Goal: Task Accomplishment & Management: Manage account settings

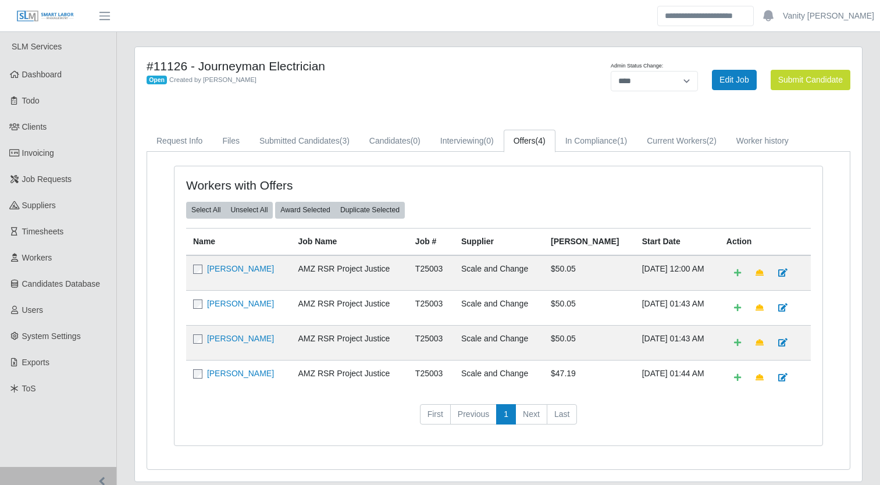
select select "****"
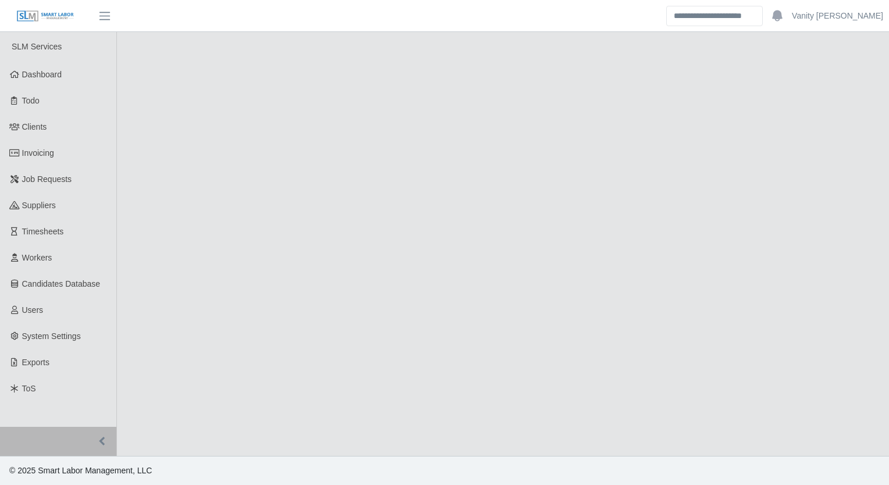
select select "****"
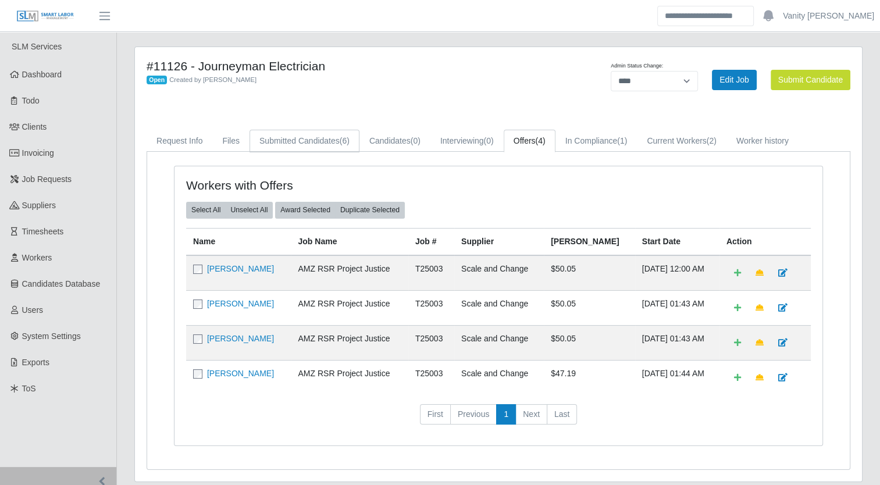
click at [321, 139] on link "Submitted Candidates (6)" at bounding box center [305, 141] width 110 height 23
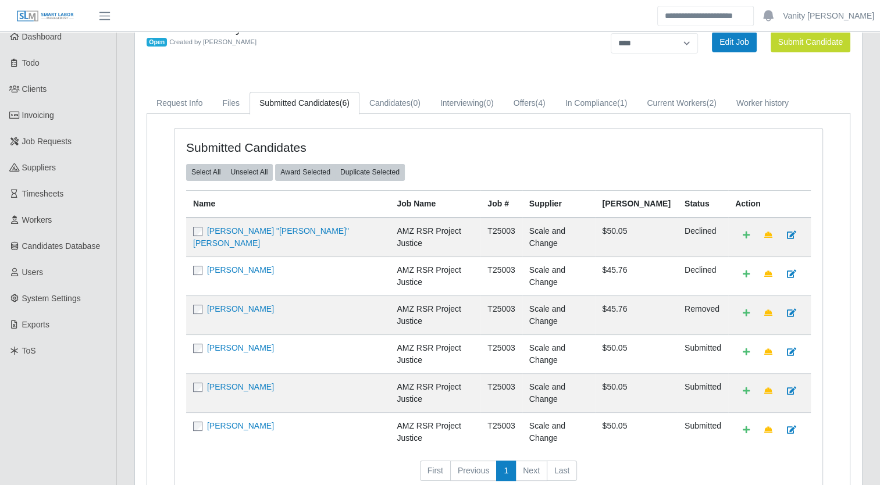
scroll to position [58, 0]
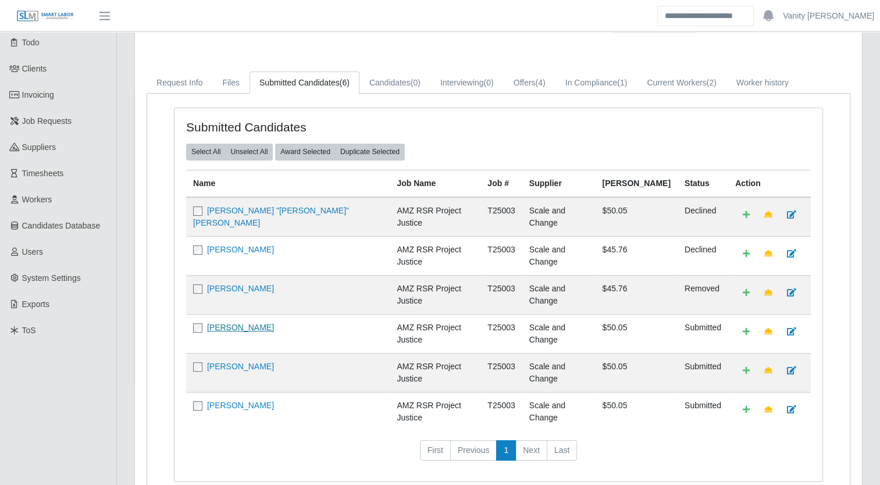
click at [230, 323] on link "[PERSON_NAME]" at bounding box center [240, 327] width 67 height 9
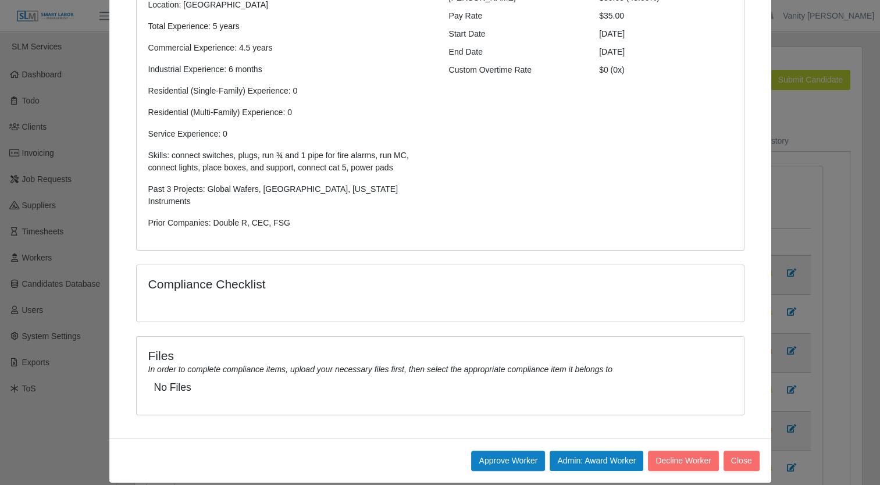
scroll to position [0, 0]
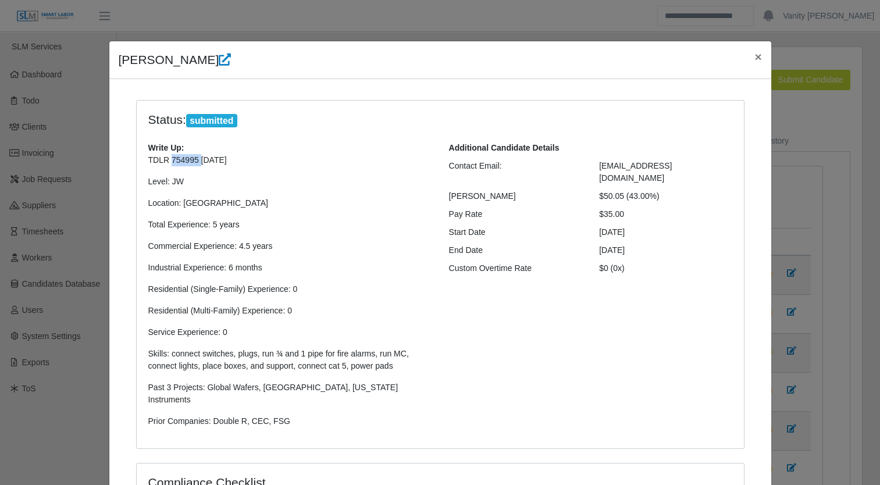
drag, startPoint x: 191, startPoint y: 161, endPoint x: 165, endPoint y: 159, distance: 26.3
click at [165, 159] on p "TDLR 754995 07/26/2026" at bounding box center [289, 160] width 283 height 12
copy p "754995"
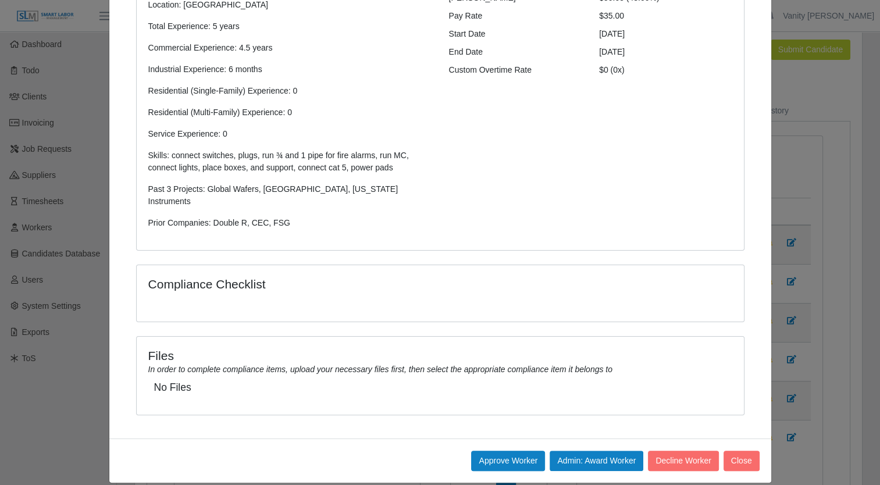
scroll to position [58, 0]
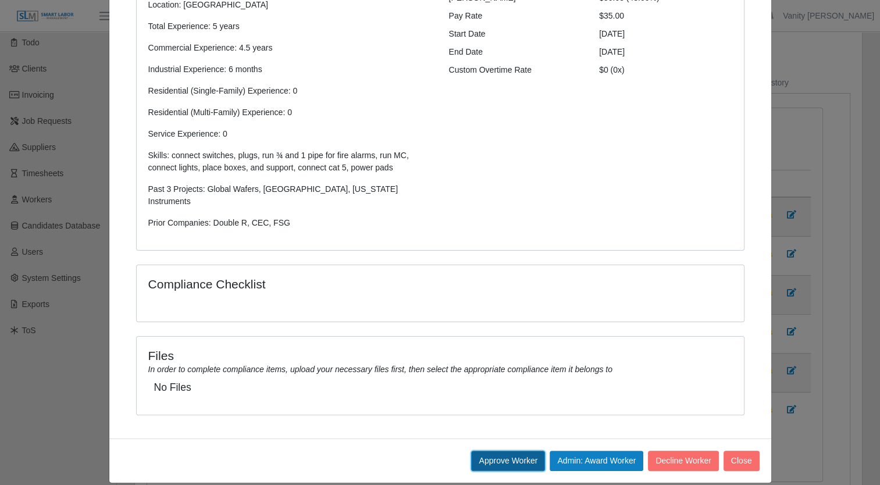
click at [504, 451] on button "Approve Worker" at bounding box center [508, 461] width 74 height 20
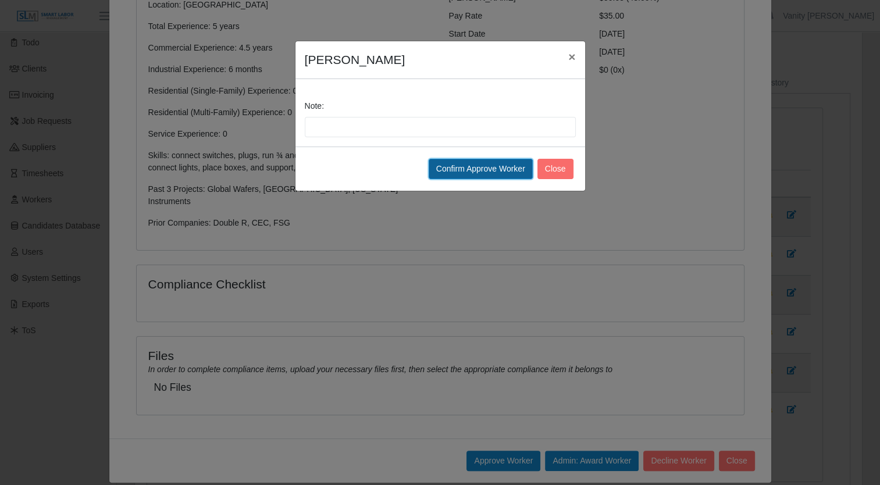
click at [478, 166] on button "Confirm Approve Worker" at bounding box center [481, 169] width 104 height 20
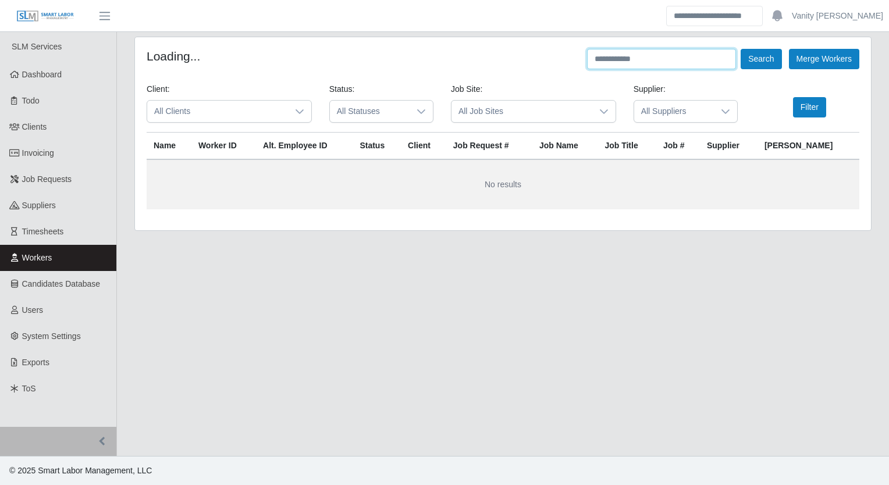
click at [624, 59] on input "text" at bounding box center [661, 59] width 149 height 20
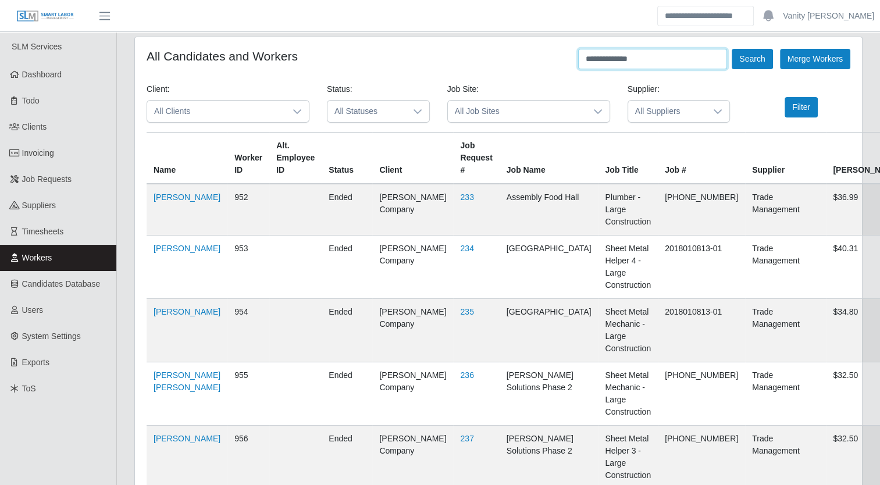
click at [732, 49] on button "Search" at bounding box center [752, 59] width 41 height 20
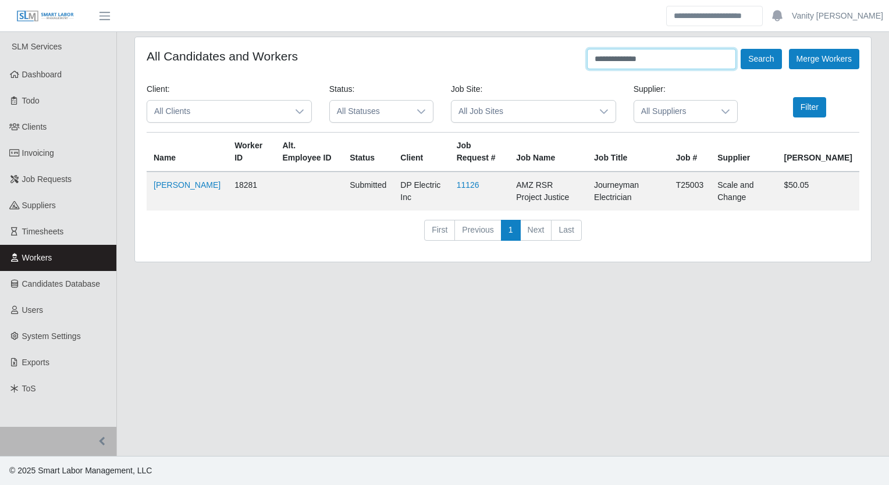
drag, startPoint x: 660, startPoint y: 55, endPoint x: 488, endPoint y: 59, distance: 172.3
click at [489, 58] on div "**********" at bounding box center [503, 59] width 713 height 20
click at [759, 59] on button "Search" at bounding box center [761, 59] width 41 height 20
click at [177, 183] on link "[PERSON_NAME]" at bounding box center [187, 184] width 67 height 9
drag, startPoint x: 675, startPoint y: 61, endPoint x: 401, endPoint y: 83, distance: 274.9
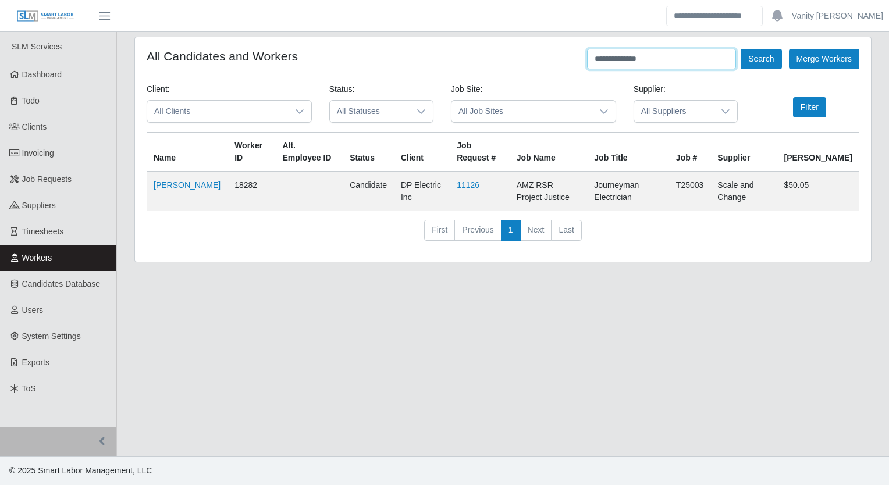
click at [402, 84] on form "**********" at bounding box center [503, 149] width 713 height 201
type input "**********"
click at [760, 62] on button "Search" at bounding box center [761, 59] width 41 height 20
click at [164, 180] on link "[PERSON_NAME]" at bounding box center [187, 184] width 67 height 9
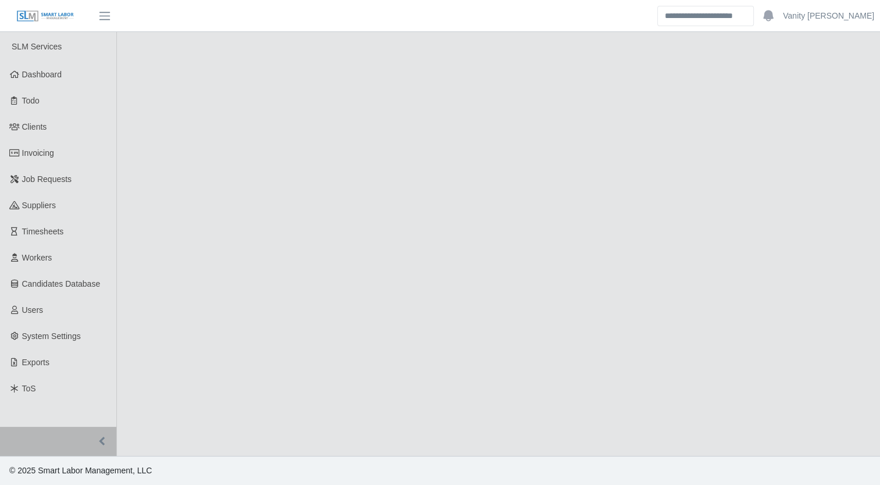
select select "****"
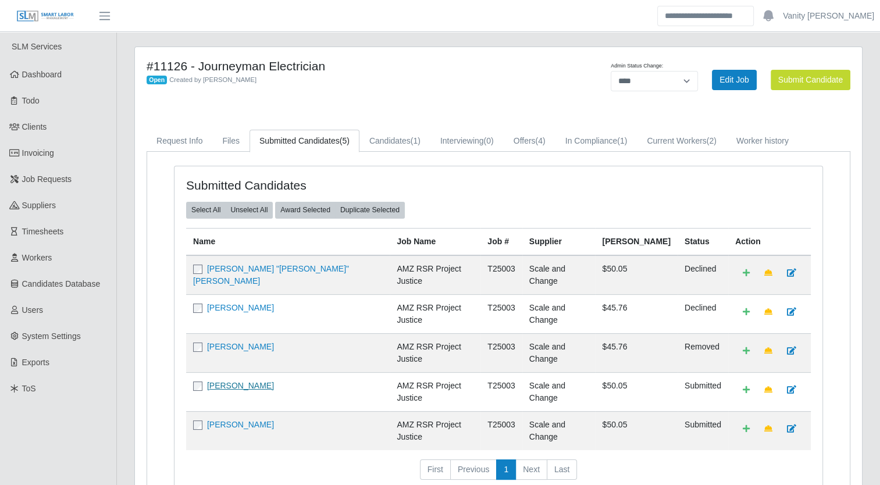
click at [243, 381] on link "[PERSON_NAME]" at bounding box center [240, 385] width 67 height 9
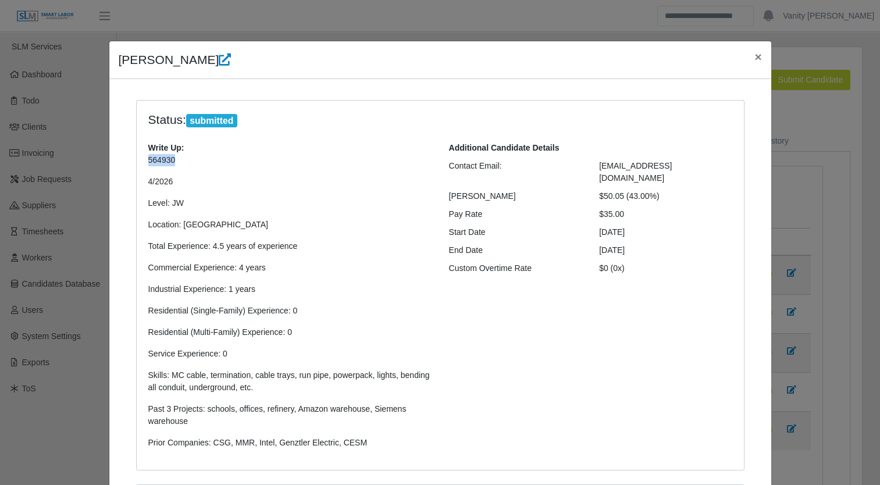
drag, startPoint x: 172, startPoint y: 162, endPoint x: 142, endPoint y: 164, distance: 30.3
click at [142, 164] on div "Write Up: 564930 4/2026 Level: JW Location: Dallas Total Experience: 4.5 years …" at bounding box center [290, 300] width 301 height 316
copy p "564930"
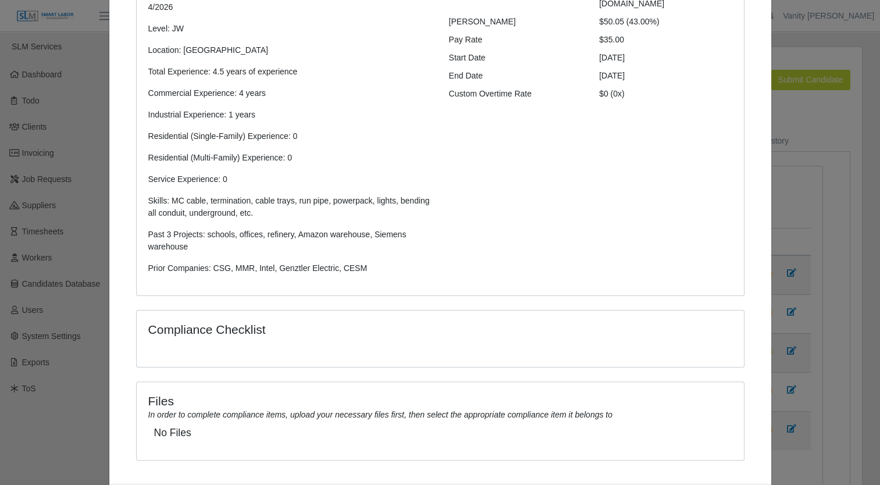
scroll to position [233, 0]
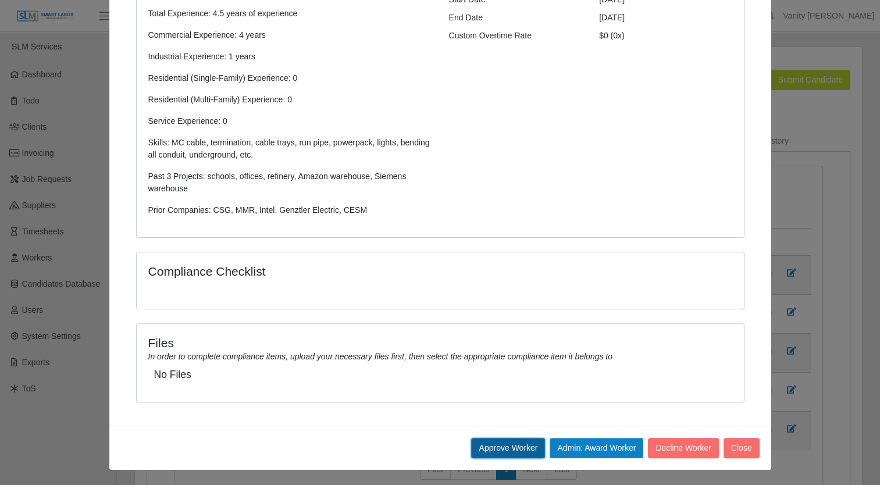
click at [526, 449] on button "Approve Worker" at bounding box center [508, 448] width 74 height 20
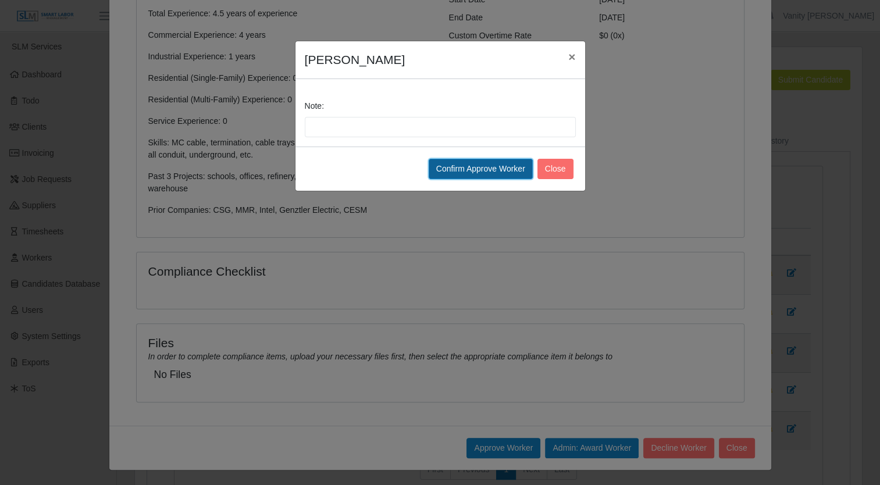
click at [478, 163] on button "Confirm Approve Worker" at bounding box center [481, 169] width 104 height 20
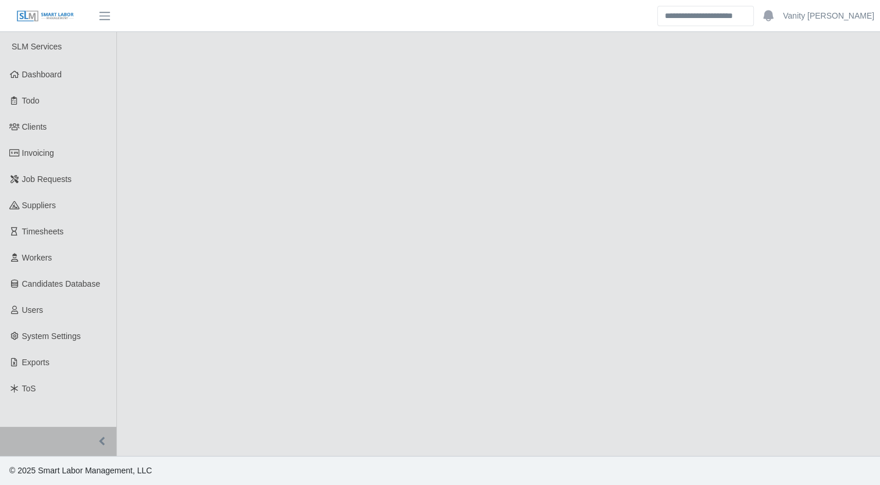
select select "****"
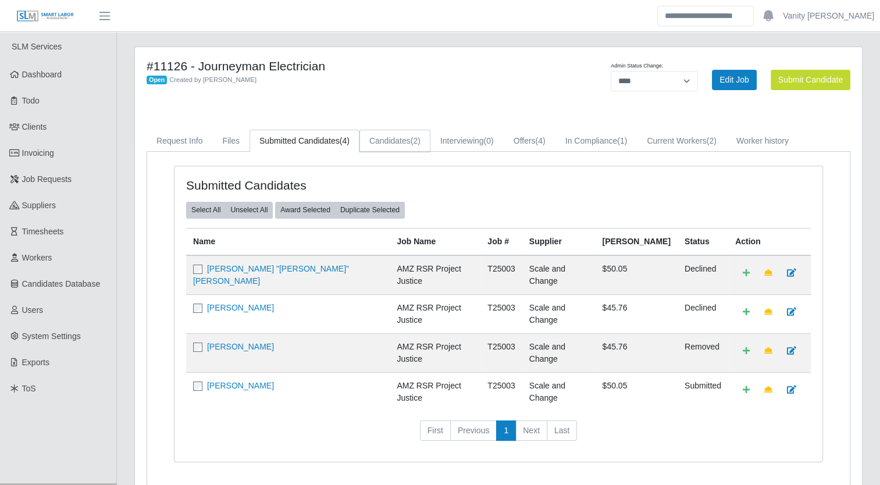
click at [393, 141] on link "Candidates (2)" at bounding box center [395, 141] width 71 height 23
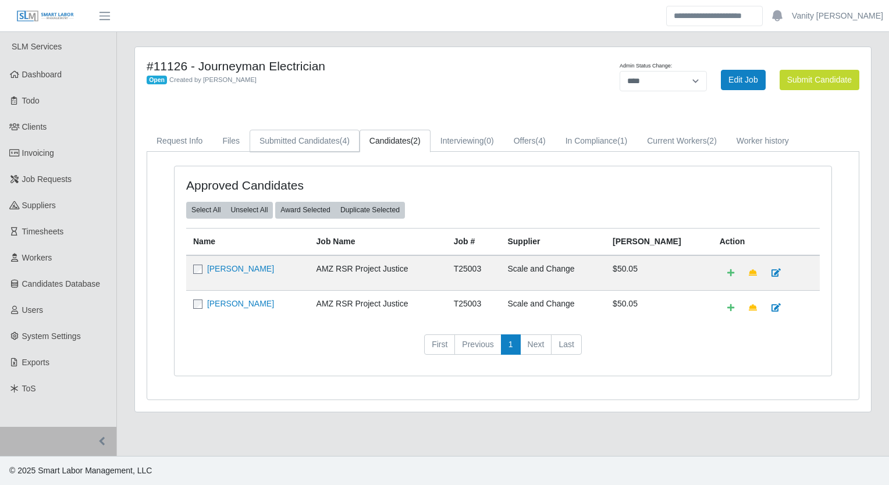
click at [300, 148] on link "Submitted Candidates (4)" at bounding box center [305, 141] width 110 height 23
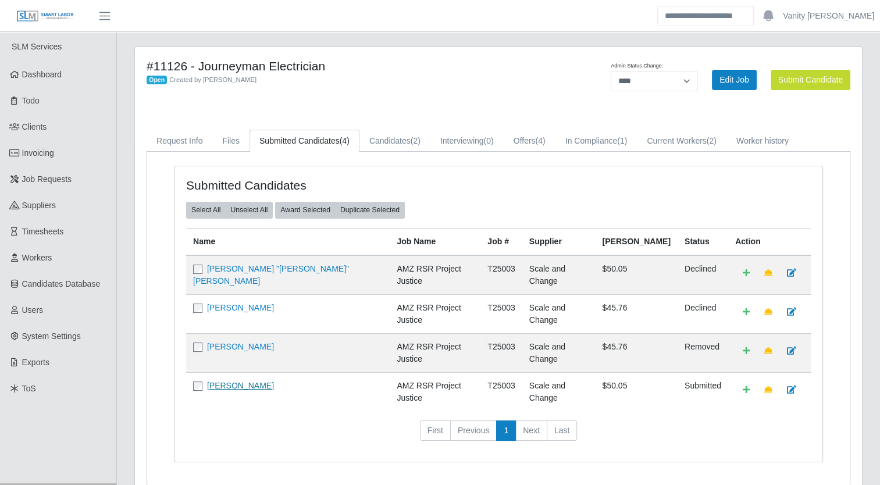
click at [232, 381] on link "[PERSON_NAME]" at bounding box center [240, 385] width 67 height 9
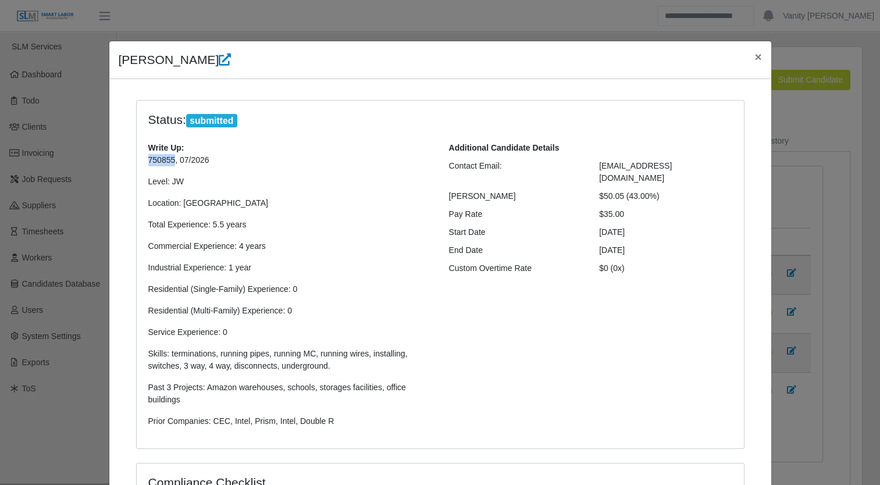
drag, startPoint x: 169, startPoint y: 160, endPoint x: 142, endPoint y: 154, distance: 27.4
click at [142, 154] on div "Write Up: 750855, 07/2026 Level: JW Location: [GEOGRAPHIC_DATA] Total Experienc…" at bounding box center [290, 289] width 301 height 295
copy p "750855"
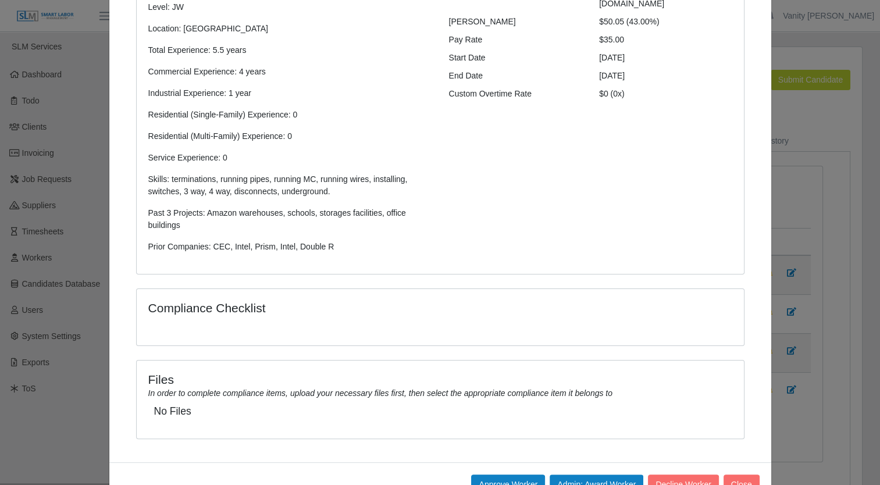
scroll to position [211, 0]
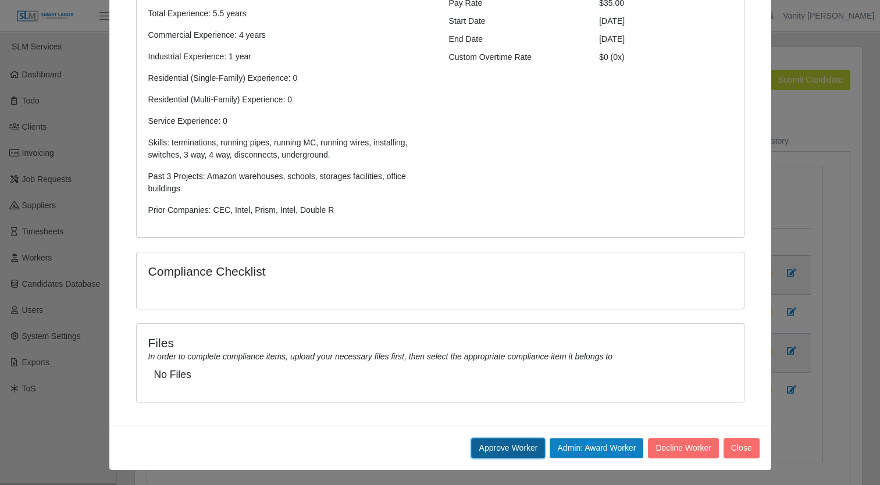
click at [511, 444] on button "Approve Worker" at bounding box center [508, 448] width 74 height 20
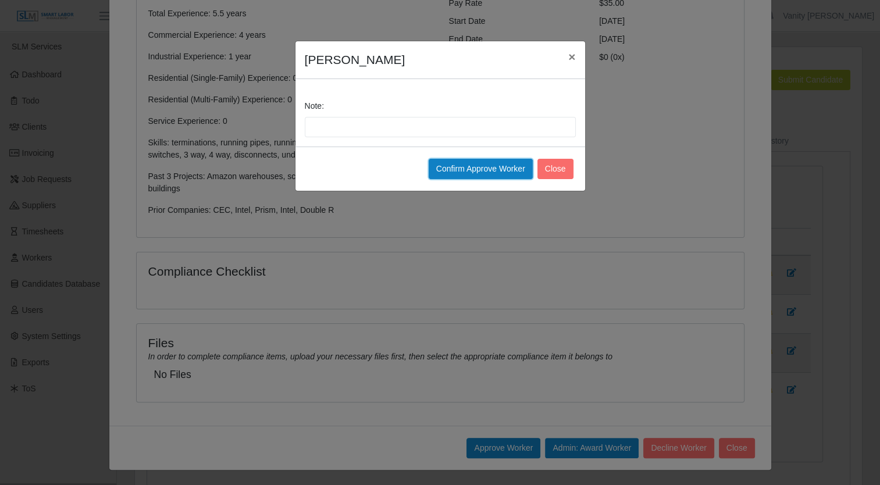
click at [447, 163] on button "Confirm Approve Worker" at bounding box center [481, 169] width 104 height 20
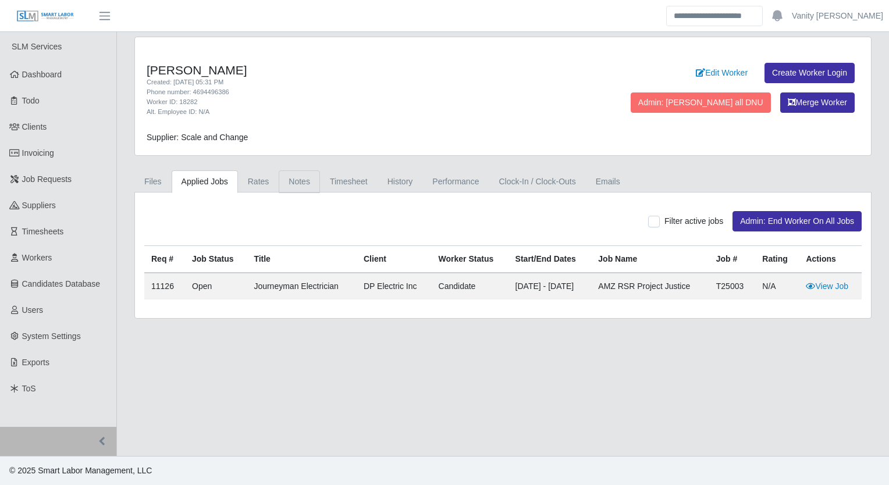
click at [282, 184] on link "Notes" at bounding box center [299, 181] width 41 height 23
click at [291, 186] on link "Notes" at bounding box center [299, 181] width 41 height 23
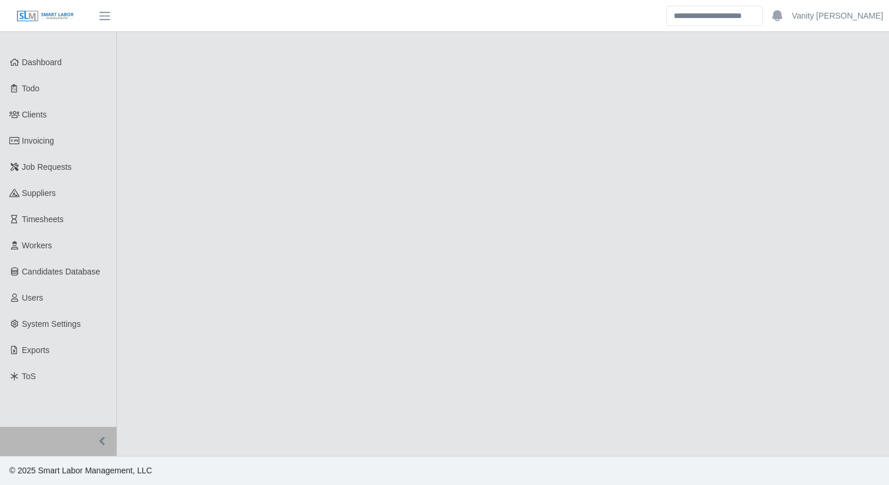
select select "****"
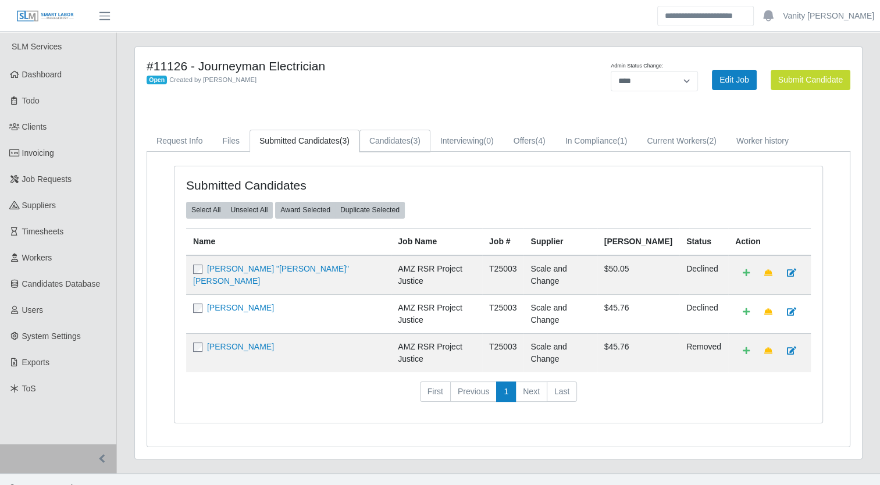
click at [387, 141] on link "Candidates (3)" at bounding box center [395, 141] width 71 height 23
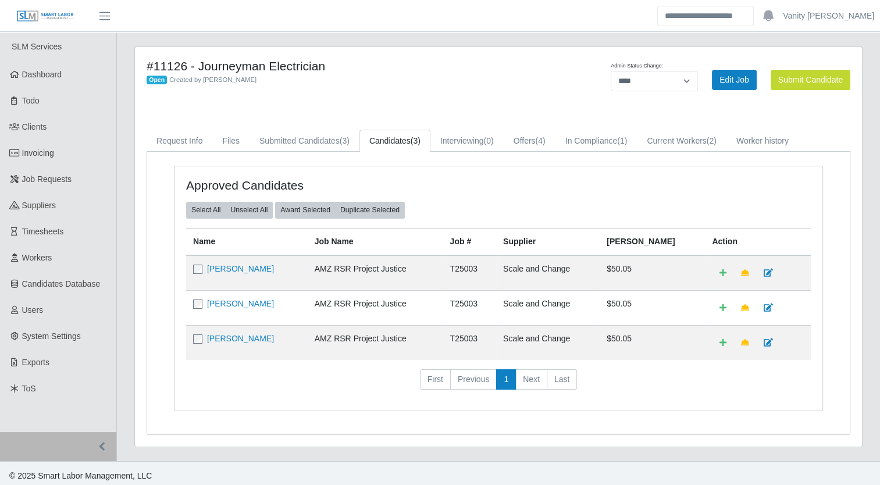
scroll to position [2, 0]
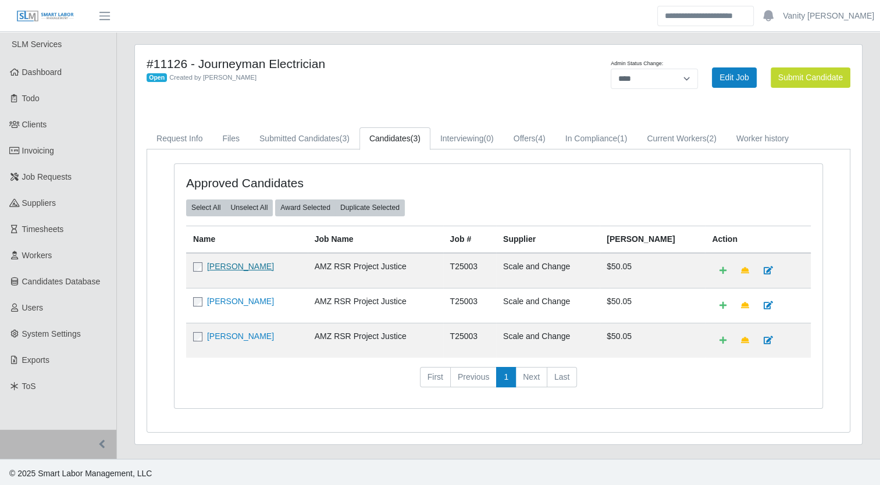
click at [230, 267] on link "[PERSON_NAME]" at bounding box center [240, 266] width 67 height 9
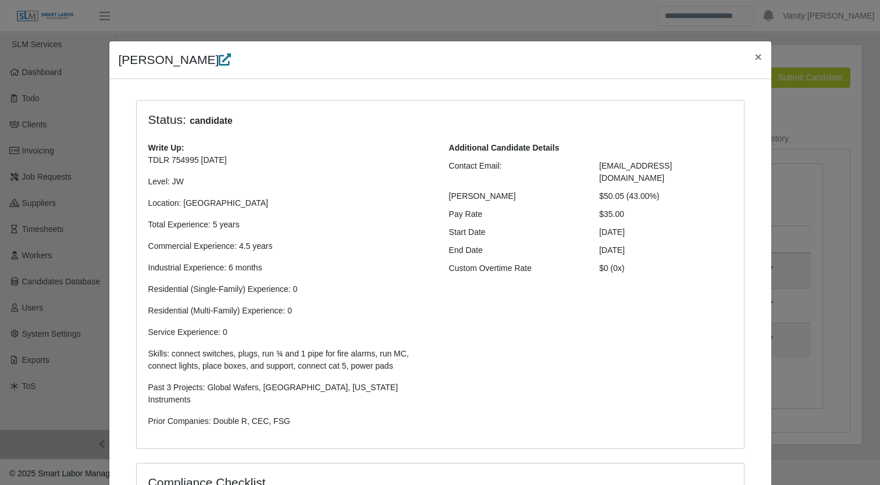
click at [219, 58] on icon at bounding box center [225, 60] width 12 height 12
click at [755, 57] on span "×" at bounding box center [758, 56] width 7 height 13
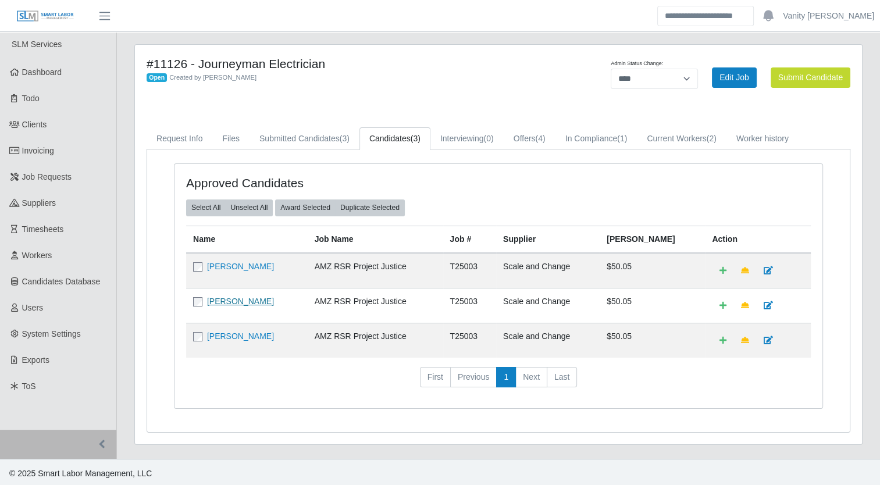
click at [233, 297] on link "Enrique Garcia" at bounding box center [240, 301] width 67 height 9
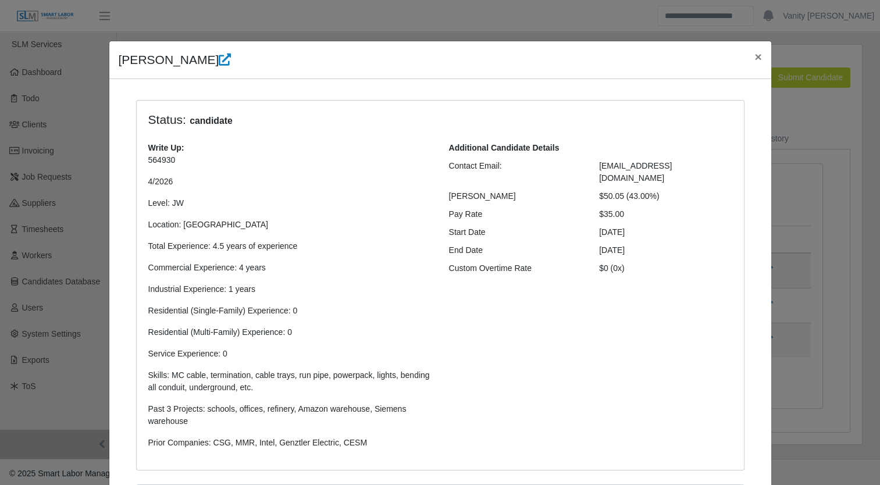
click at [196, 55] on h4 "Enrique Garcia" at bounding box center [175, 60] width 113 height 19
click at [219, 60] on icon at bounding box center [225, 60] width 12 height 12
click at [755, 61] on span "×" at bounding box center [758, 56] width 7 height 13
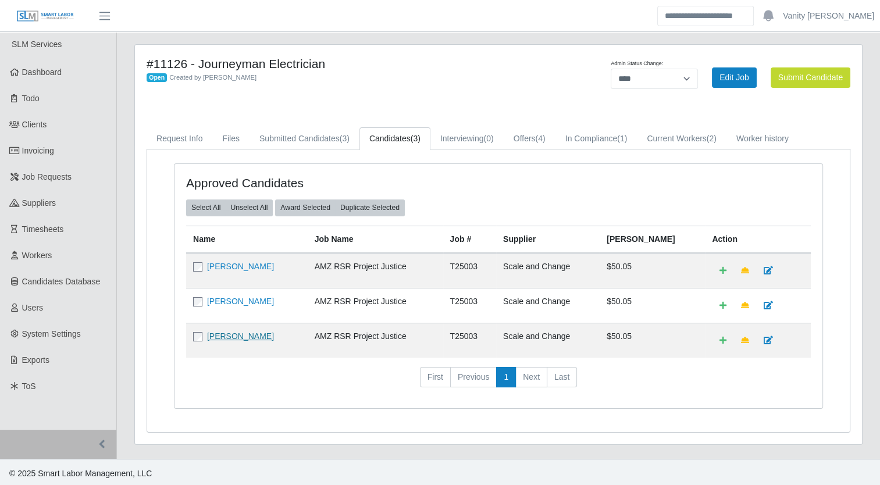
click at [233, 336] on link "[PERSON_NAME]" at bounding box center [240, 336] width 67 height 9
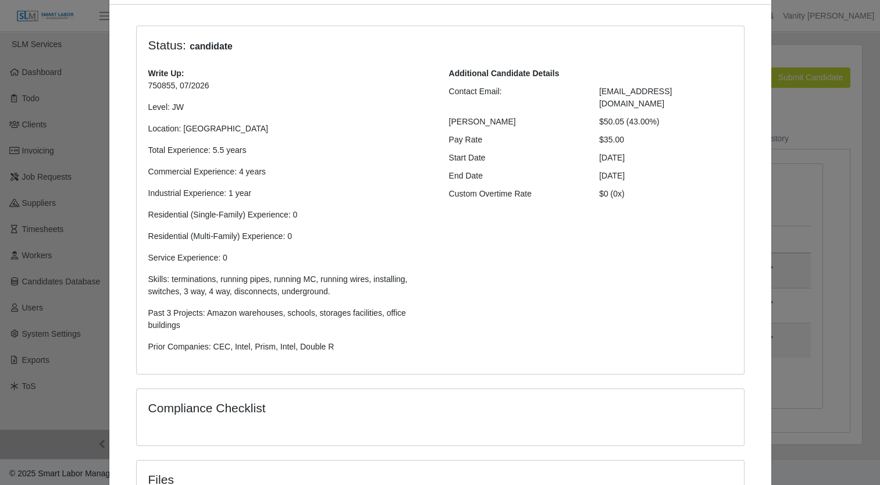
scroll to position [0, 0]
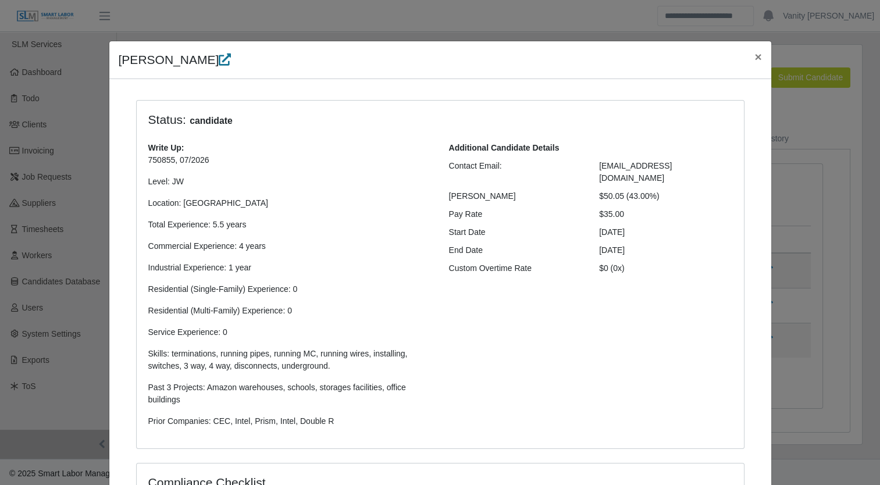
click at [219, 59] on icon at bounding box center [225, 60] width 12 height 12
click at [755, 58] on span "×" at bounding box center [758, 56] width 7 height 13
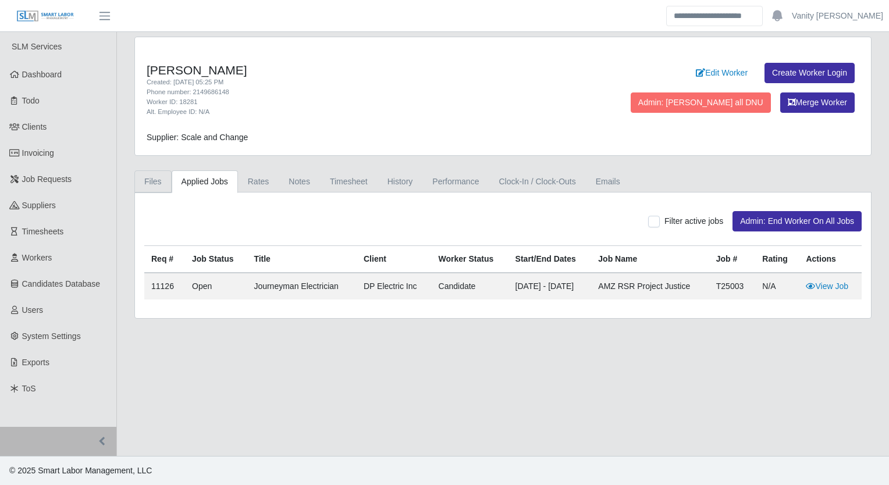
click at [158, 178] on link "Files" at bounding box center [152, 181] width 37 height 23
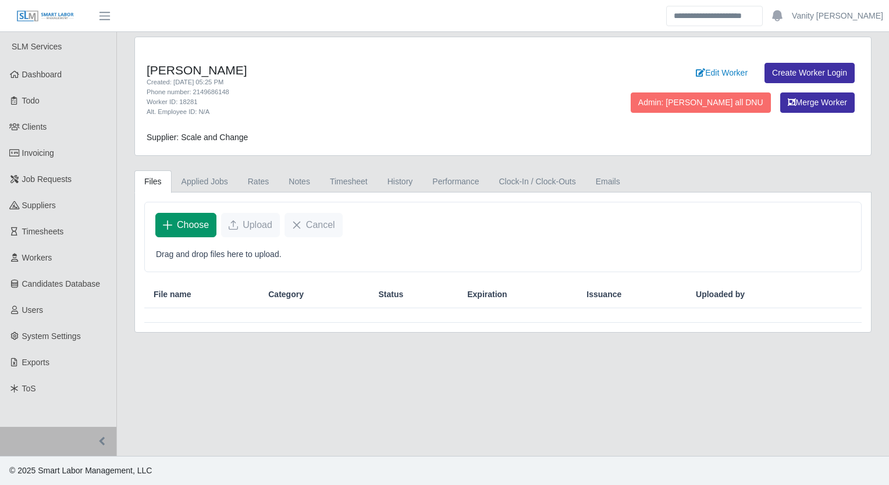
click at [200, 220] on span "Choose" at bounding box center [193, 225] width 32 height 14
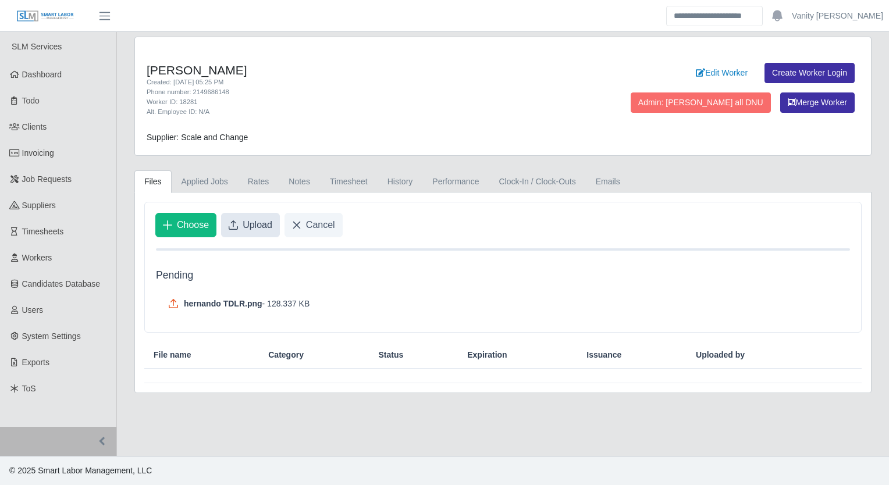
click at [236, 227] on icon "Upload" at bounding box center [233, 224] width 9 height 9
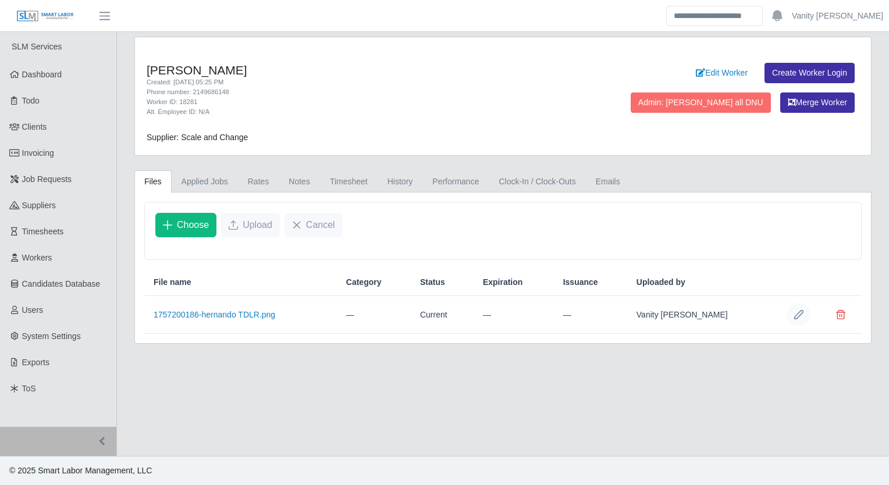
click at [802, 310] on icon "Row Edit" at bounding box center [798, 314] width 9 height 9
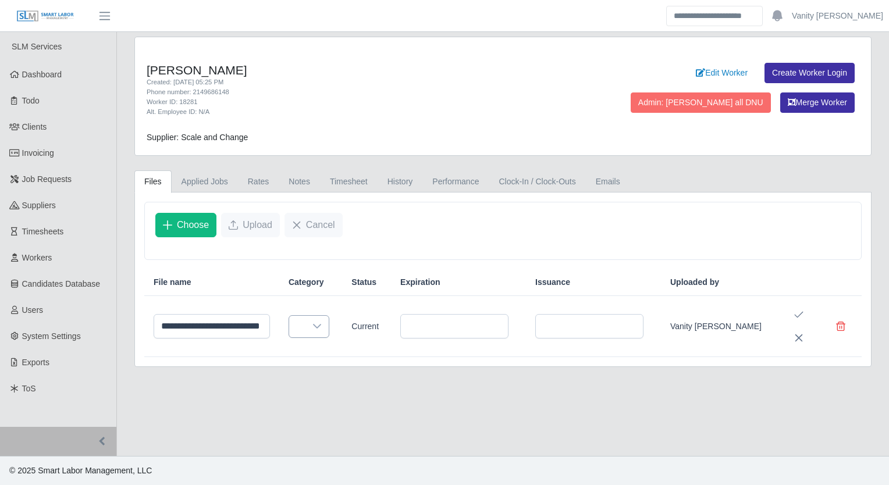
click at [321, 328] on div at bounding box center [316, 327] width 23 height 22
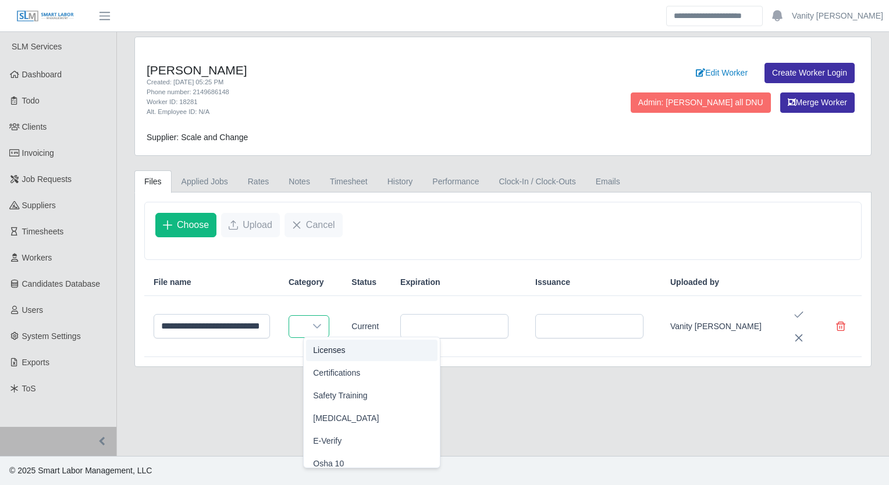
click at [322, 349] on span "Licenses" at bounding box center [329, 350] width 32 height 12
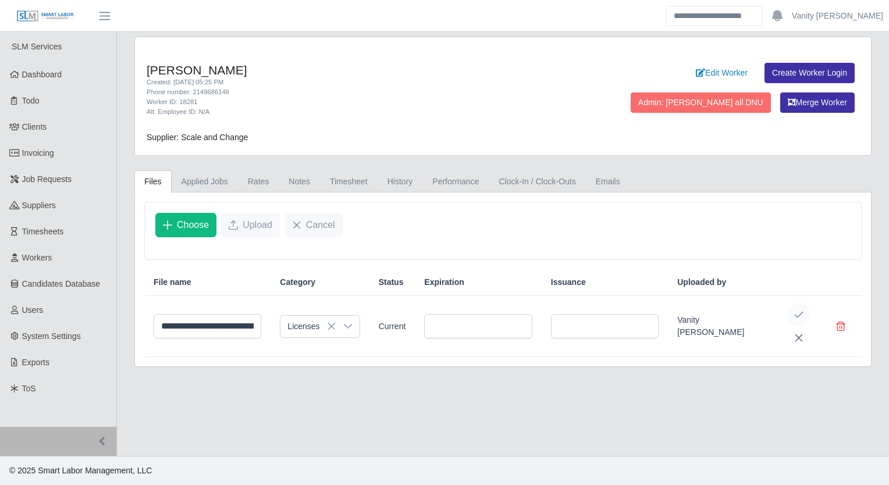
click at [800, 314] on icon "Save Edit" at bounding box center [798, 314] width 9 height 9
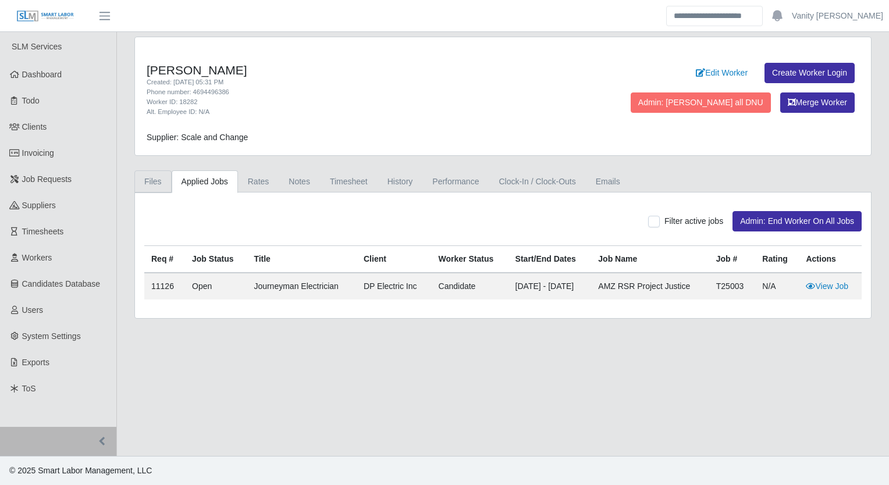
click at [157, 182] on link "Files" at bounding box center [152, 181] width 37 height 23
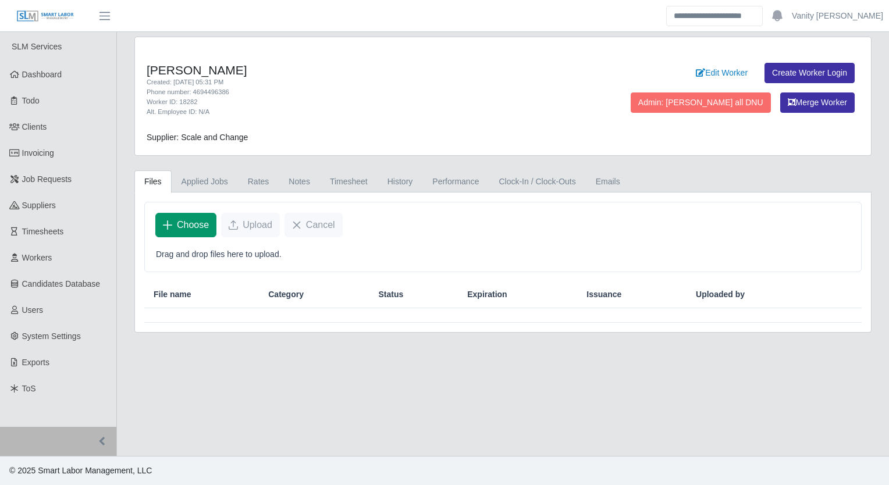
click at [205, 226] on span "Choose" at bounding box center [193, 225] width 32 height 14
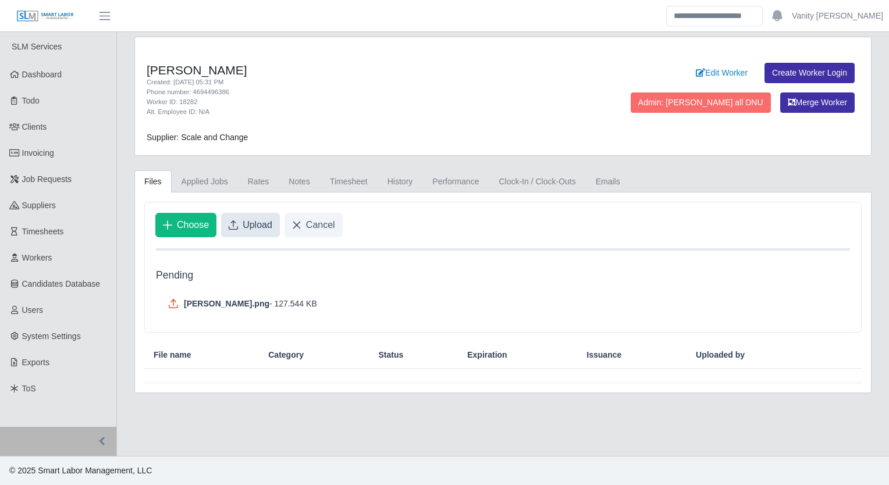
click at [268, 225] on span "Upload" at bounding box center [258, 225] width 30 height 14
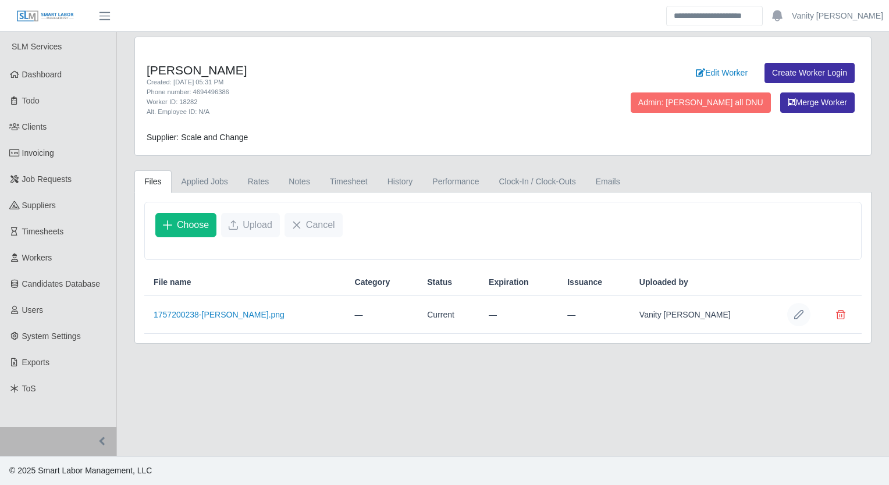
click at [805, 315] on button "Row Edit" at bounding box center [798, 314] width 23 height 23
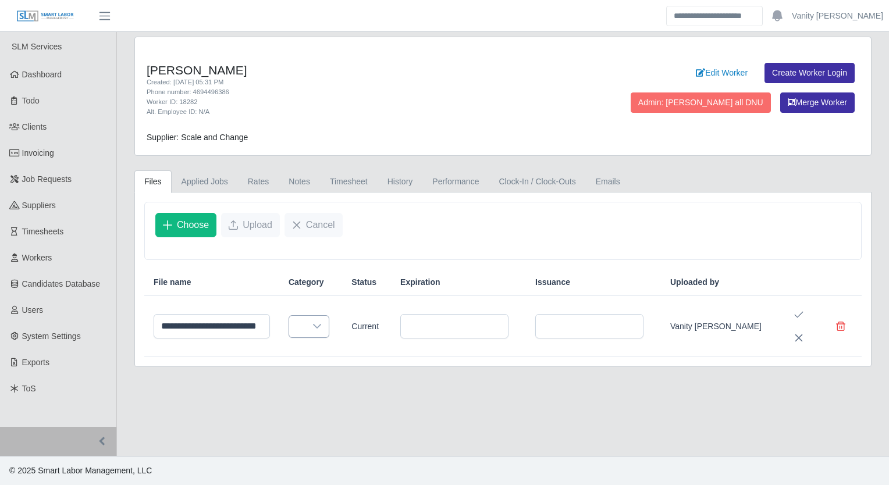
click at [322, 329] on icon at bounding box center [316, 326] width 9 height 9
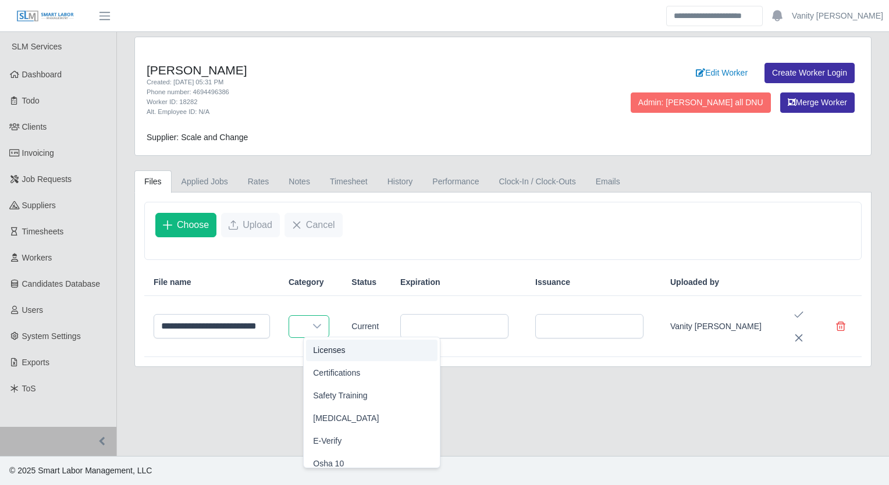
click at [352, 353] on li "Licenses" at bounding box center [371, 351] width 131 height 22
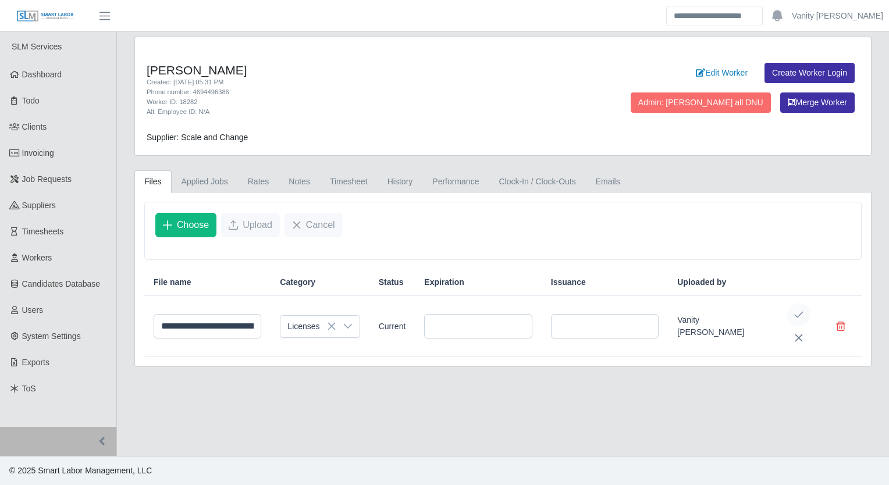
click at [797, 314] on icon "Save Edit" at bounding box center [798, 314] width 9 height 9
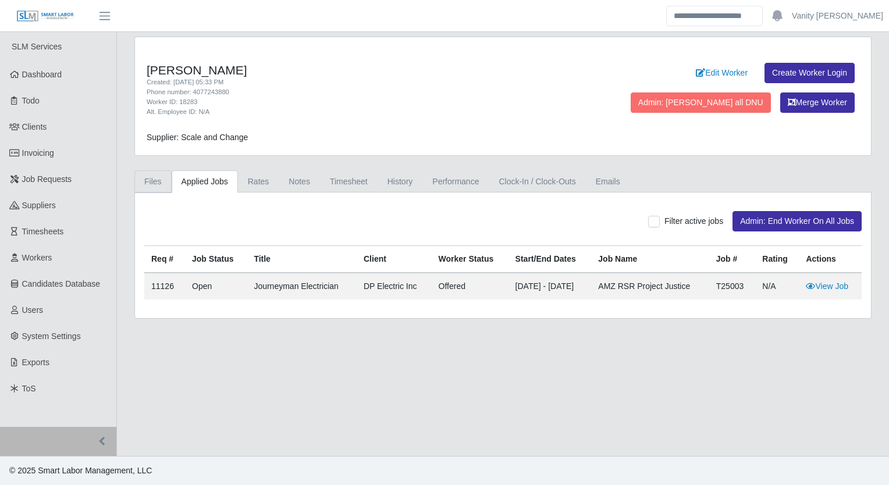
click at [145, 184] on link "Files" at bounding box center [152, 181] width 37 height 23
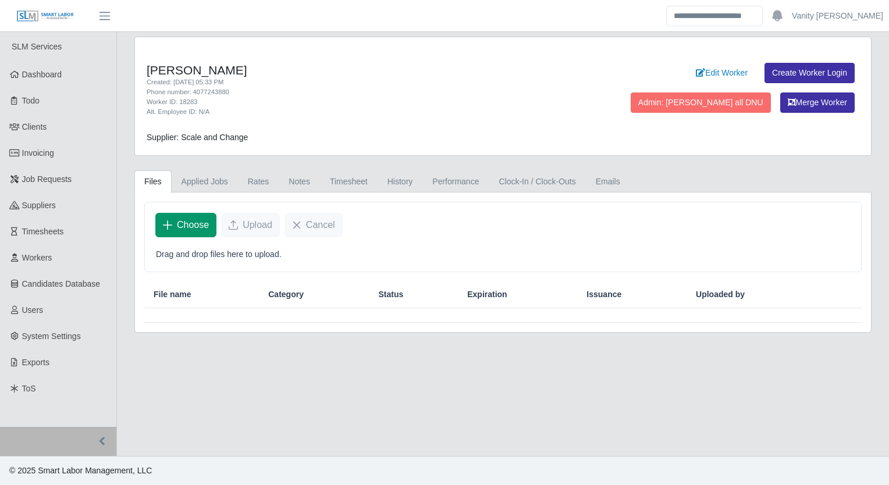
click at [208, 227] on button "Choose" at bounding box center [185, 225] width 61 height 24
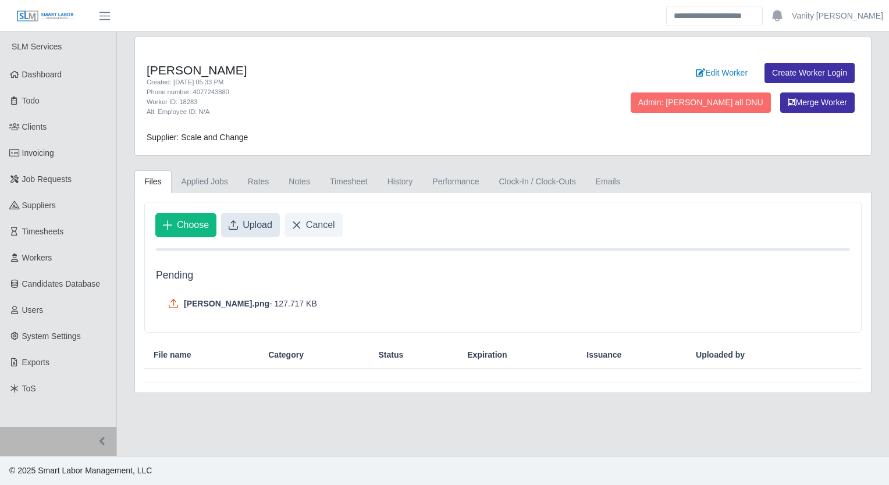
click at [246, 222] on span "Upload" at bounding box center [258, 225] width 30 height 14
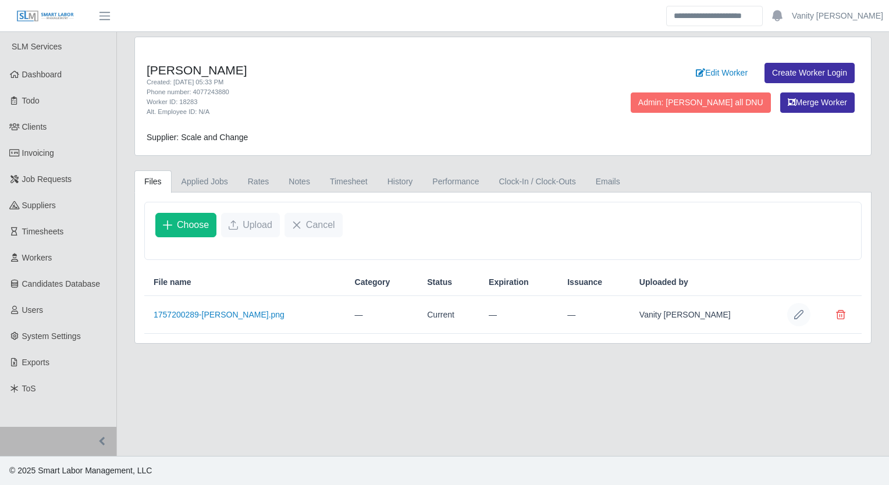
click at [798, 316] on icon "Row Edit" at bounding box center [798, 314] width 9 height 9
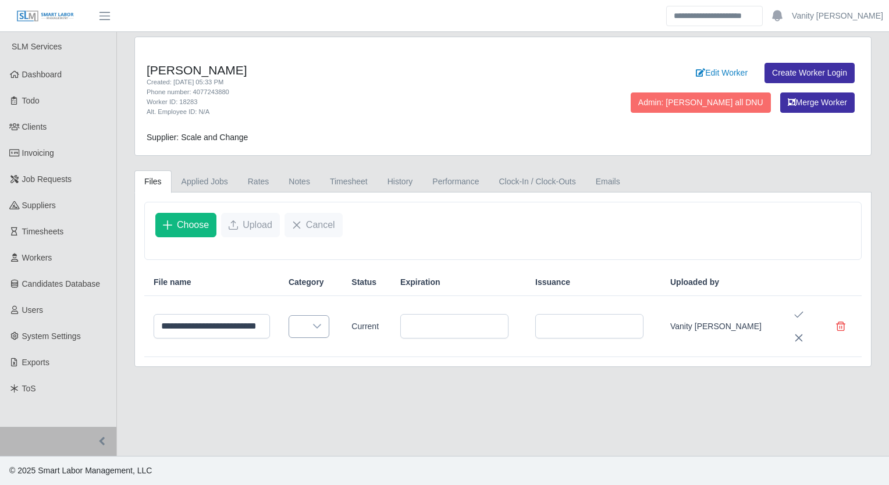
click at [322, 322] on icon at bounding box center [316, 326] width 9 height 9
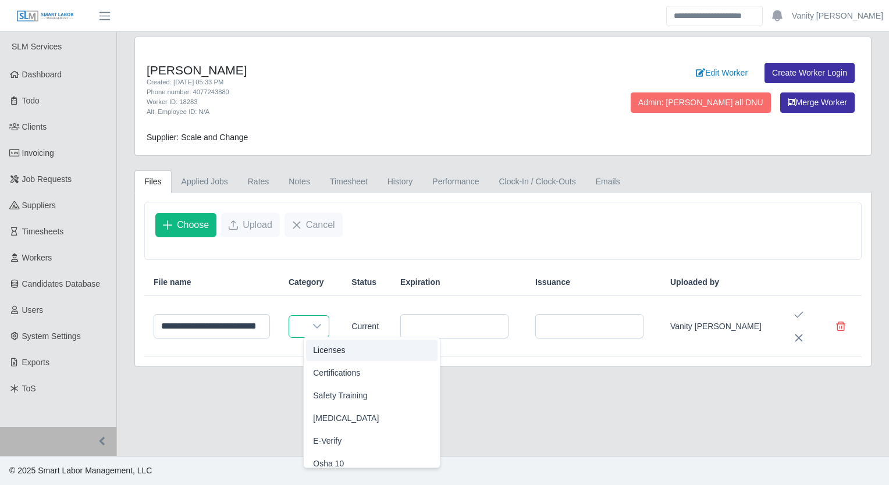
click at [316, 353] on span "Licenses" at bounding box center [329, 350] width 32 height 12
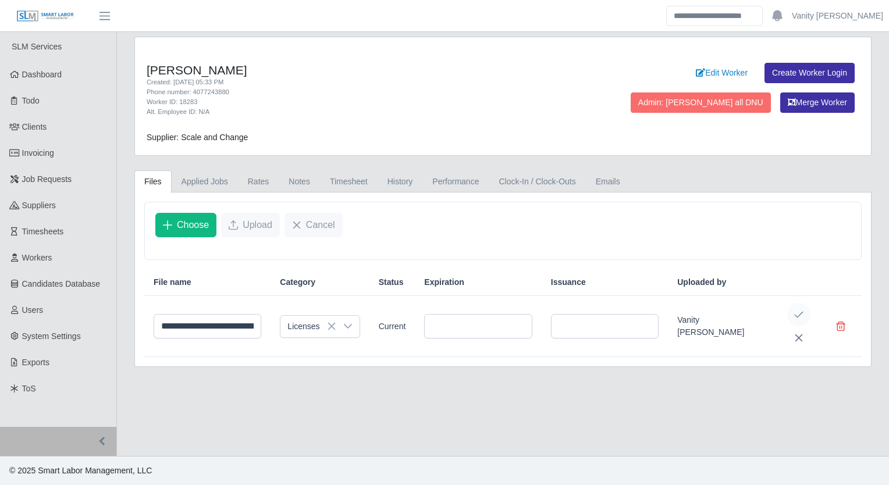
click at [798, 314] on icon "Save Edit" at bounding box center [798, 314] width 9 height 9
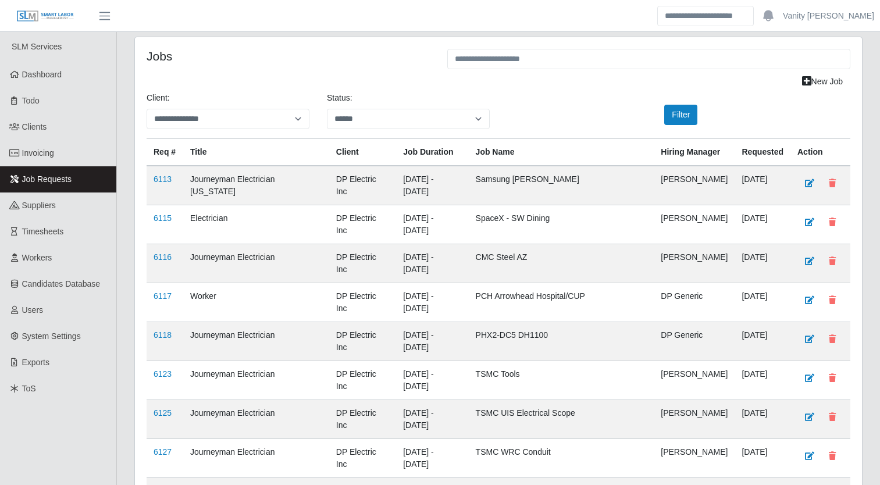
select select "**********"
select select "******"
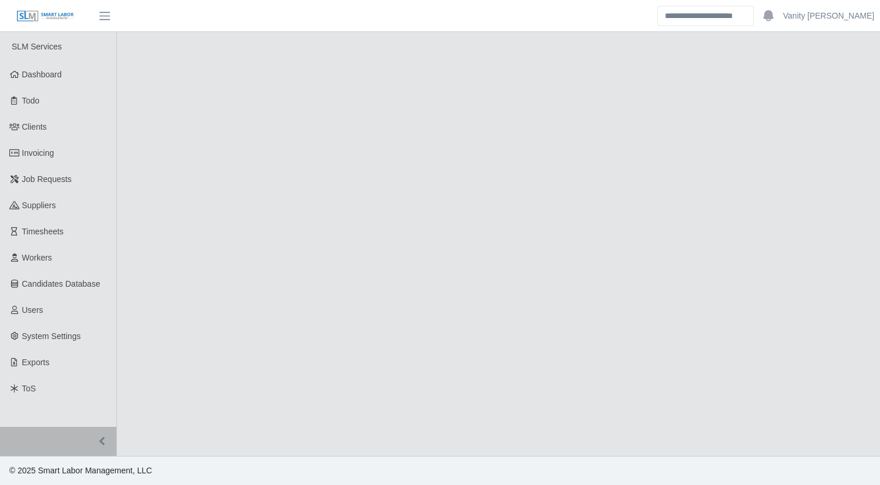
select select "****"
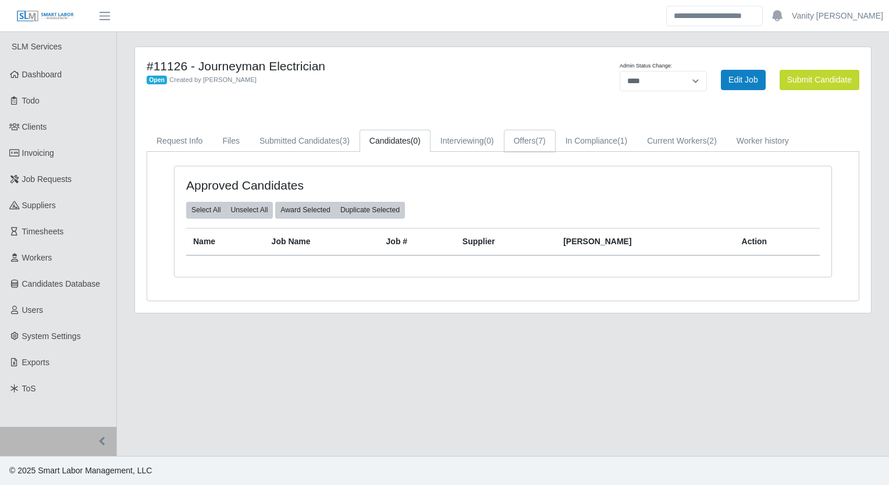
click at [505, 143] on link "Offers (7)" at bounding box center [530, 141] width 52 height 23
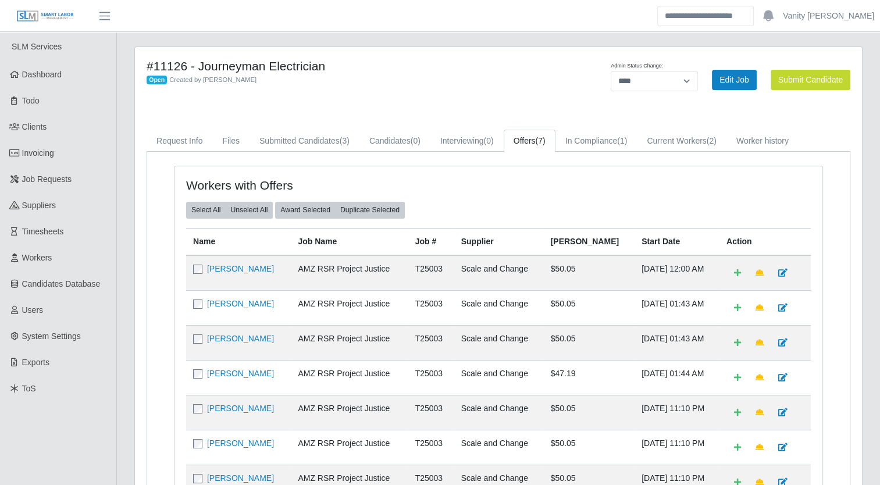
click at [440, 50] on div "#11126 - Journeyman Electrician Open Created by [PERSON_NAME] Admin Status Chan…" at bounding box center [498, 316] width 727 height 539
click at [489, 106] on div "#11126 - Journeyman Electrician Open Created by [PERSON_NAME] Admin Status Chan…" at bounding box center [498, 316] width 727 height 539
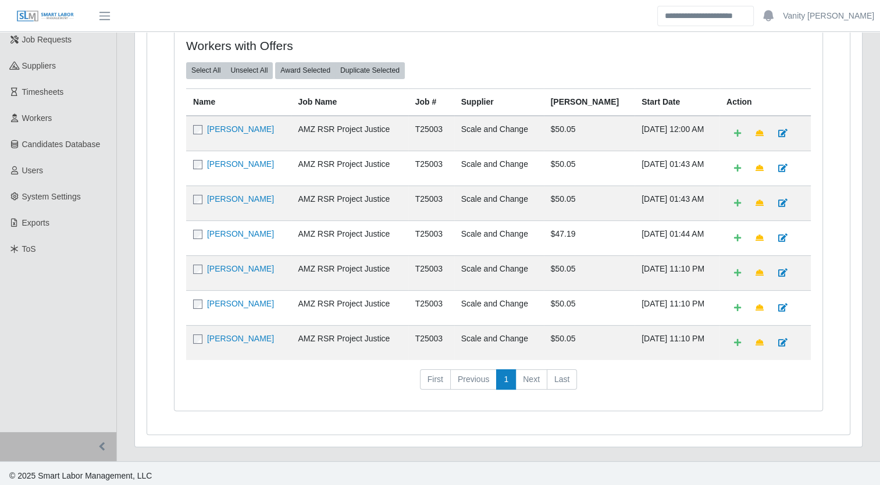
scroll to position [140, 0]
click at [218, 264] on link "[PERSON_NAME]" at bounding box center [240, 268] width 67 height 9
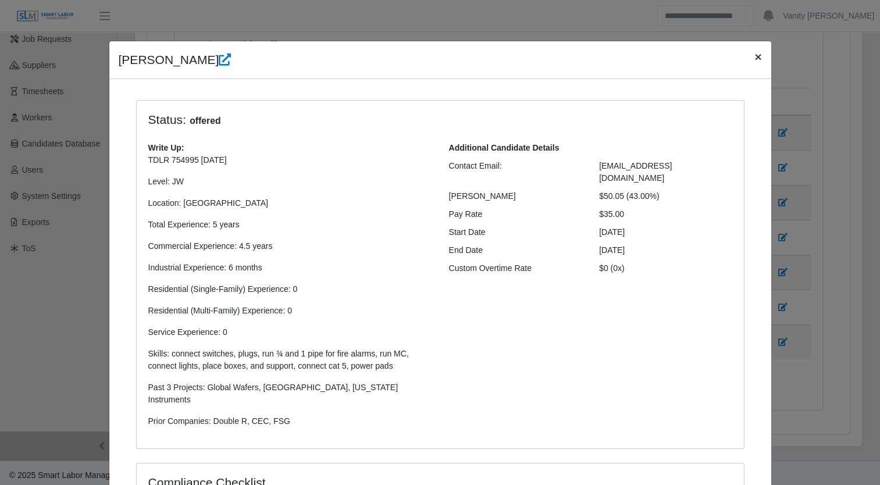
click at [755, 61] on span "×" at bounding box center [758, 56] width 7 height 13
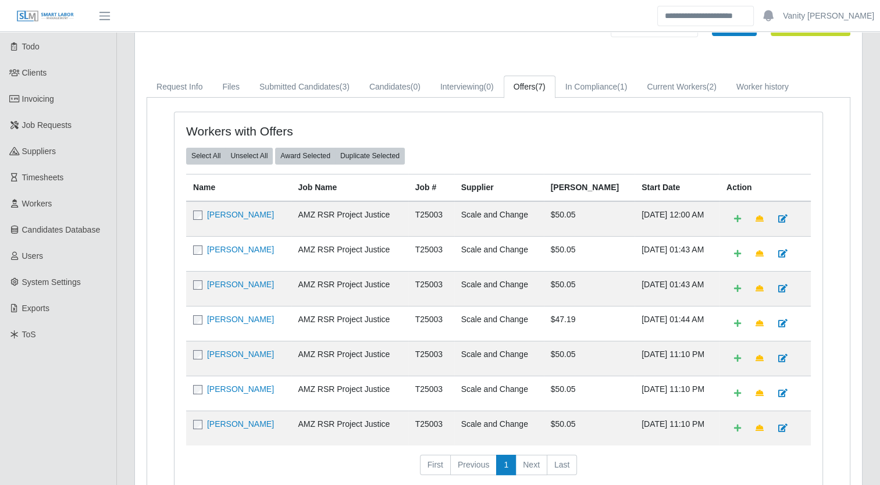
scroll to position [0, 0]
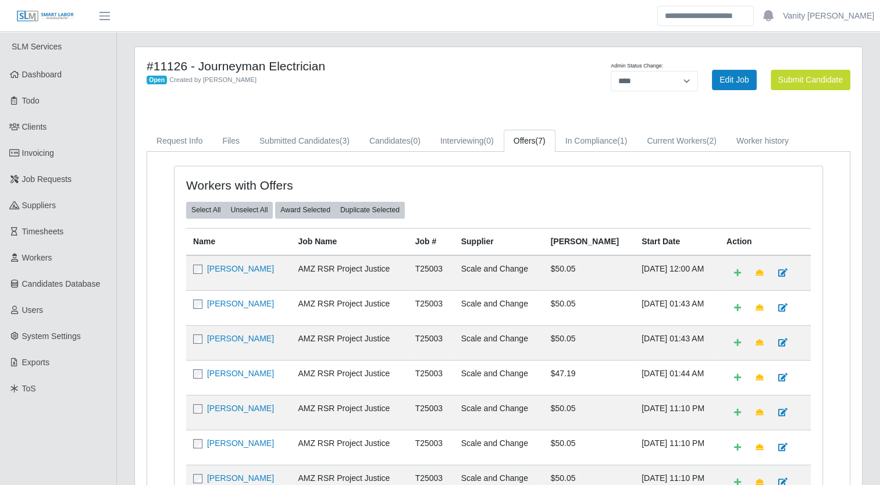
click at [446, 36] on main "#11126 - Journeyman Electrician Open Created by [PERSON_NAME] Admin Status Chan…" at bounding box center [498, 316] width 763 height 569
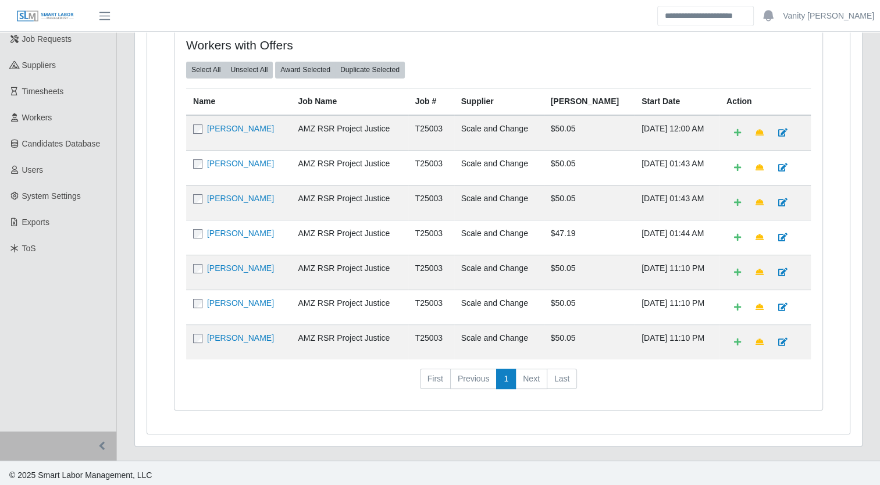
scroll to position [82, 0]
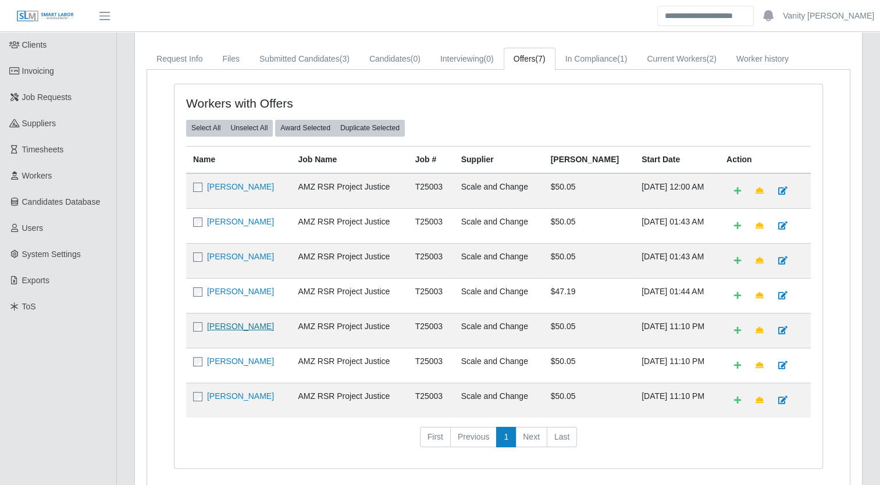
click at [240, 322] on link "[PERSON_NAME]" at bounding box center [240, 326] width 67 height 9
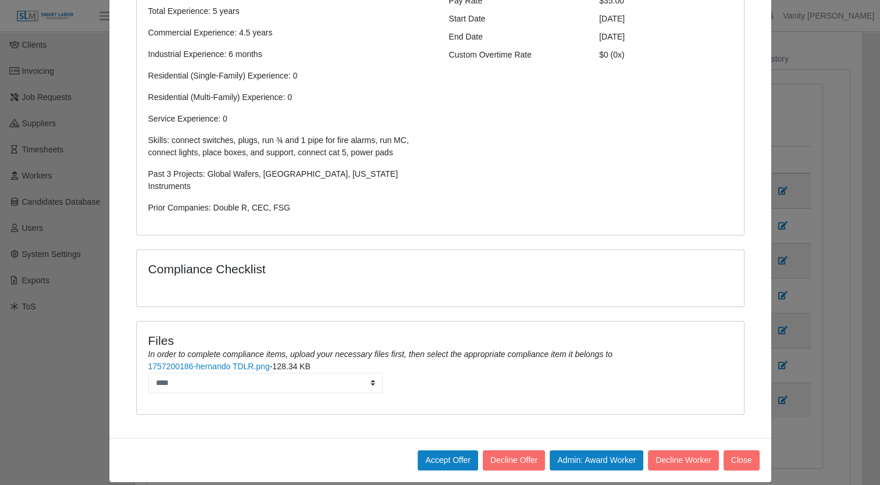
scroll to position [0, 0]
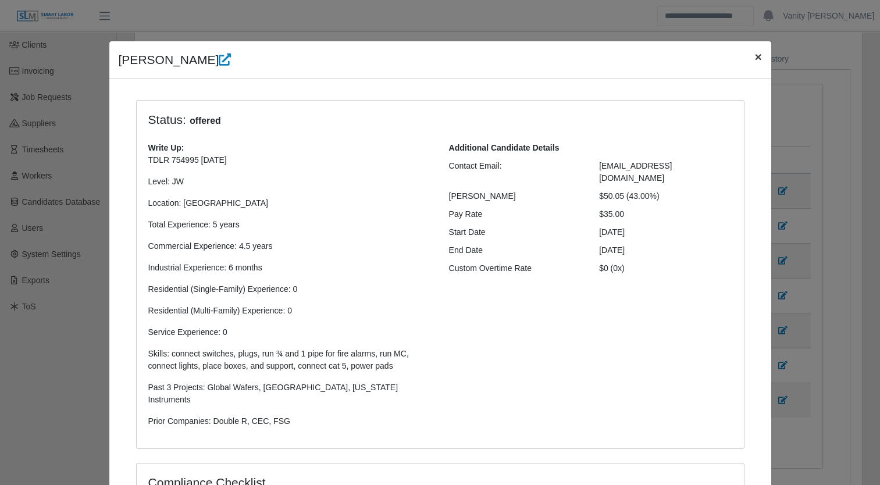
click at [747, 59] on button "×" at bounding box center [758, 56] width 26 height 31
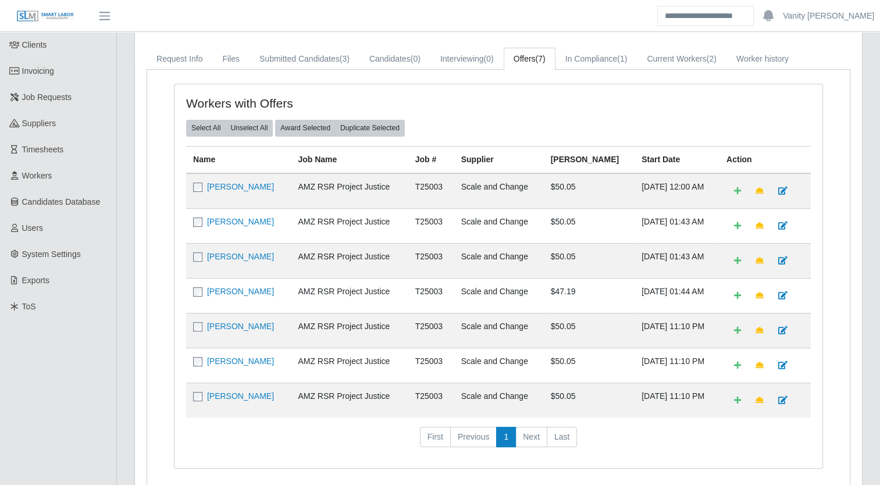
click at [582, 31] on header "Vanity [PERSON_NAME] Account Settings Logout" at bounding box center [440, 16] width 880 height 32
